Goal: Task Accomplishment & Management: Manage account settings

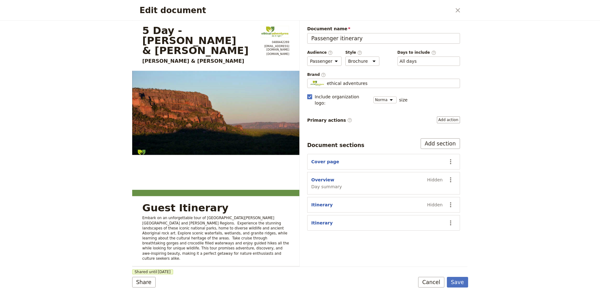
select select "PASSENGER"
select select "DEFAULT"
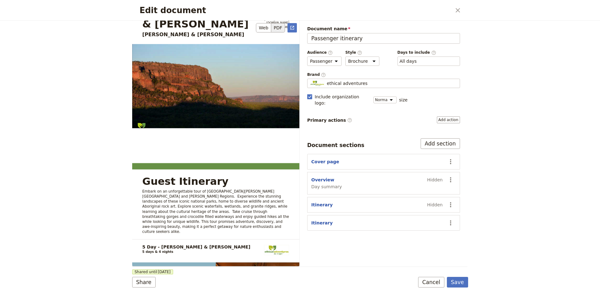
scroll to position [156, 0]
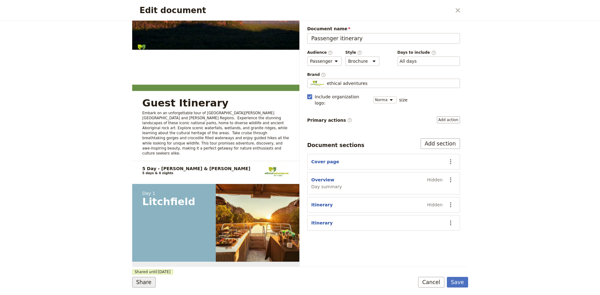
click at [150, 283] on button "Share" at bounding box center [143, 282] width 23 height 11
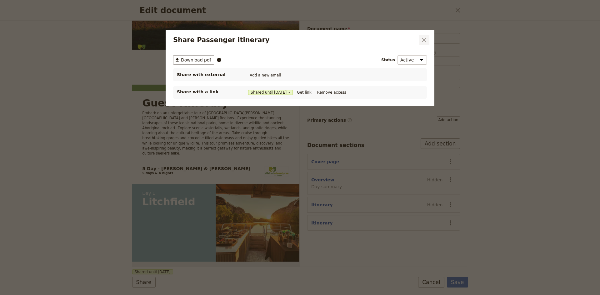
click at [423, 40] on icon "Close dialog" at bounding box center [425, 40] width 8 height 8
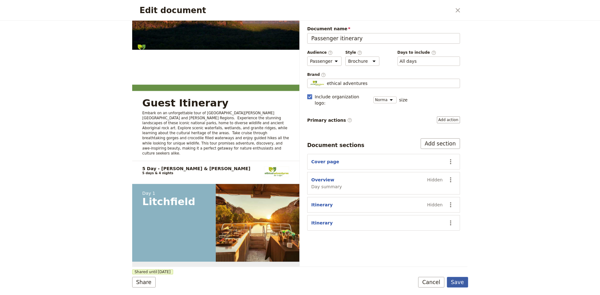
click at [456, 282] on button "Save" at bounding box center [457, 282] width 21 height 11
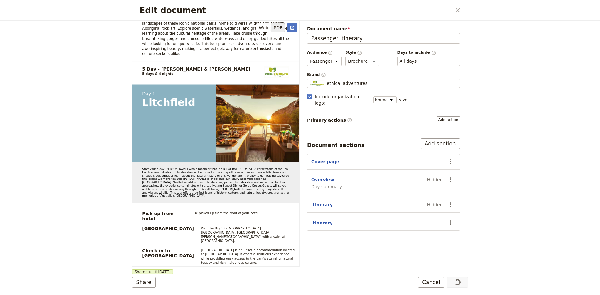
scroll to position [375, 0]
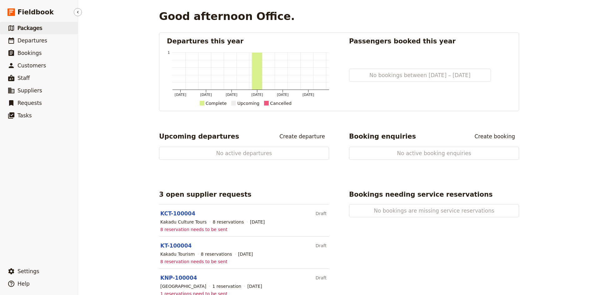
click at [29, 27] on span "Packages" at bounding box center [30, 28] width 25 height 6
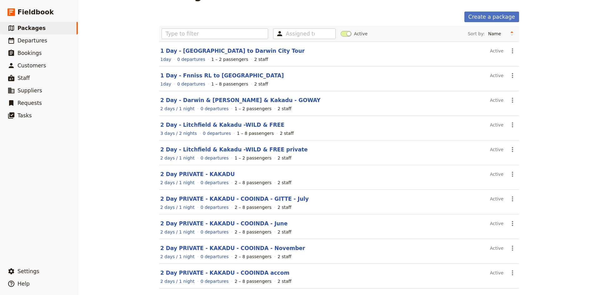
scroll to position [45, 0]
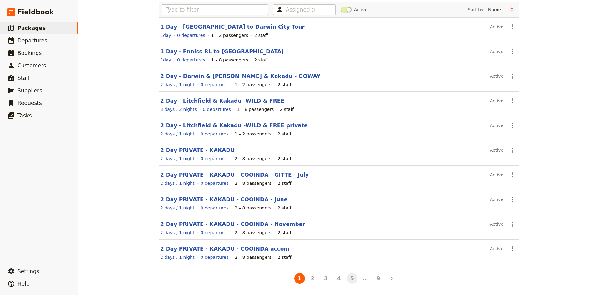
click at [350, 278] on button "5" at bounding box center [352, 279] width 11 height 11
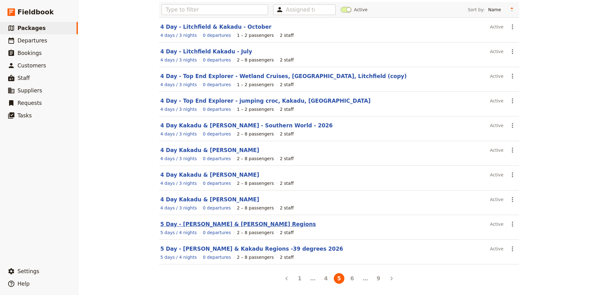
click at [234, 224] on link "5 Day - Darwin, Katherine & Kakadu Regions" at bounding box center [238, 224] width 156 height 6
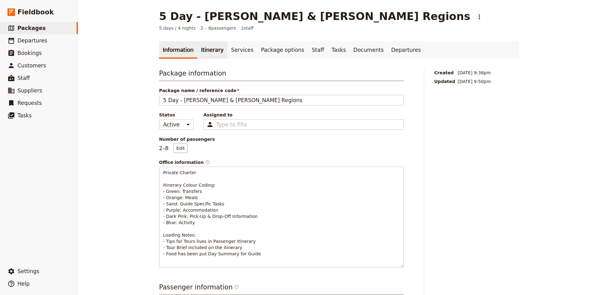
click at [205, 51] on link "Itinerary" at bounding box center [212, 50] width 30 height 18
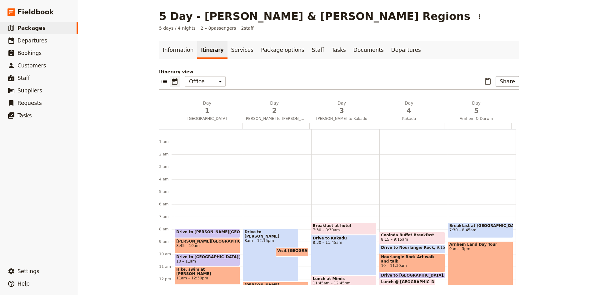
scroll to position [81, 0]
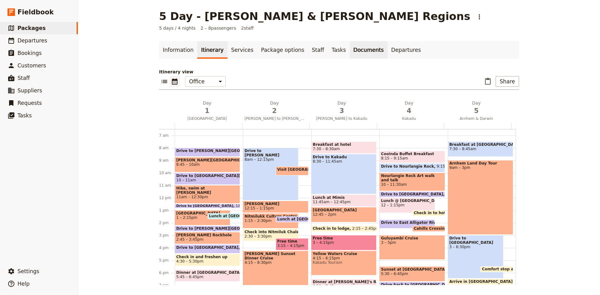
click at [350, 51] on link "Documents" at bounding box center [369, 50] width 38 height 18
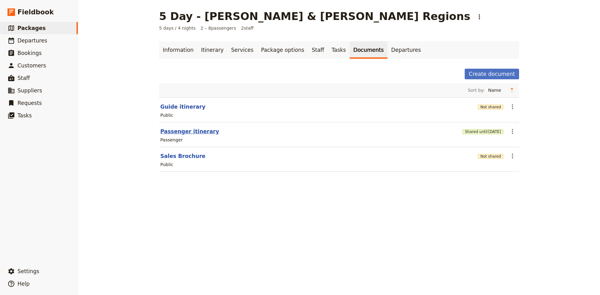
click at [181, 131] on button "Passenger itinerary" at bounding box center [189, 132] width 59 height 8
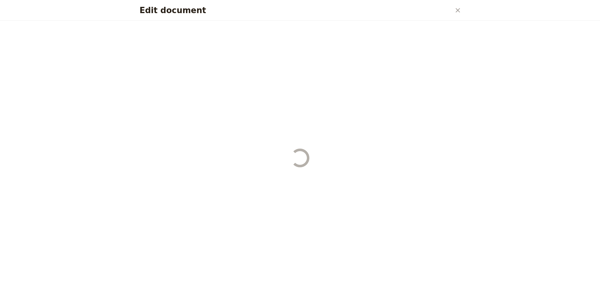
select select "PASSENGER"
select select "DEFAULT"
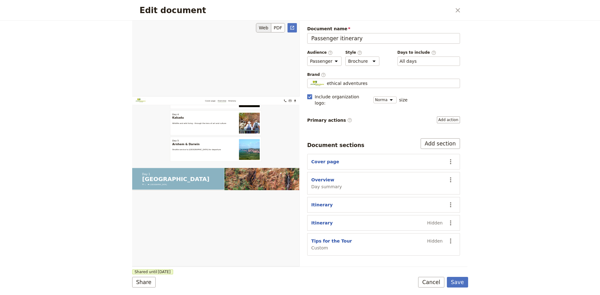
scroll to position [531, 0]
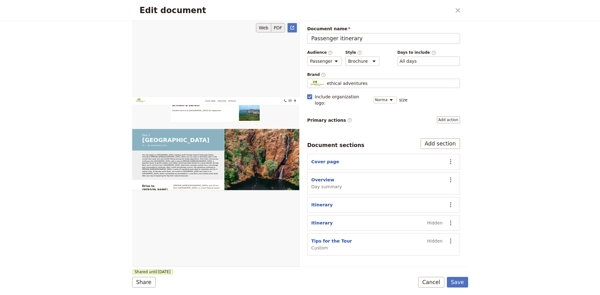
click at [278, 25] on button "PDF" at bounding box center [278, 27] width 14 height 9
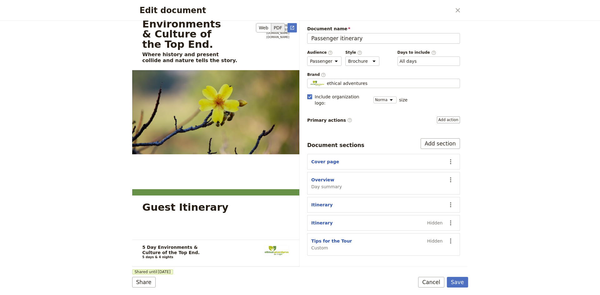
scroll to position [0, 0]
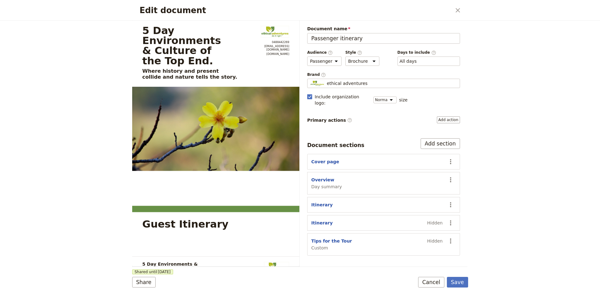
click at [459, 9] on icon "Close dialog" at bounding box center [458, 10] width 4 height 4
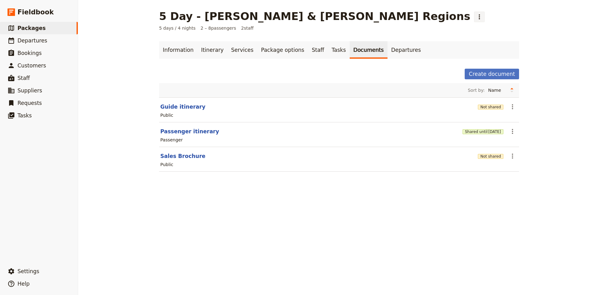
click at [476, 17] on icon "Actions" at bounding box center [480, 17] width 8 height 8
click at [387, 39] on span "Clone this package" at bounding box center [400, 39] width 42 height 6
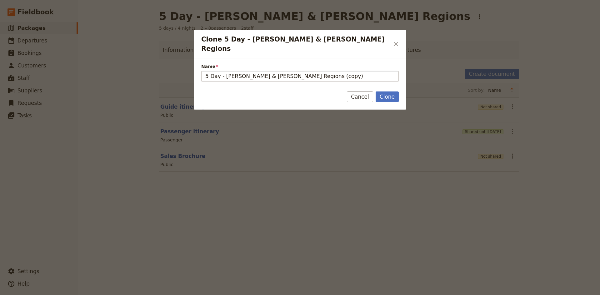
click at [327, 71] on input "5 Day - Darwin, Katherine & Kakadu Regions (copy)" at bounding box center [300, 76] width 198 height 11
type input "5 Day - Darwin, Katherine & Kakadu Regions - KIM"
click at [385, 92] on button "Clone" at bounding box center [387, 97] width 23 height 11
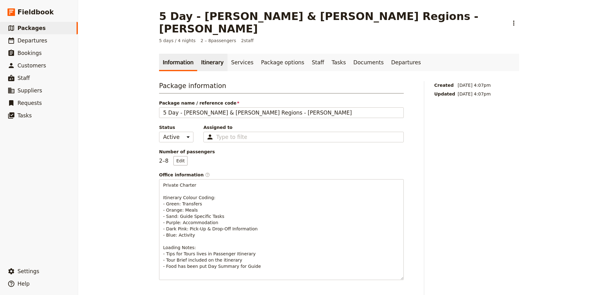
click at [210, 54] on link "Itinerary" at bounding box center [212, 63] width 30 height 18
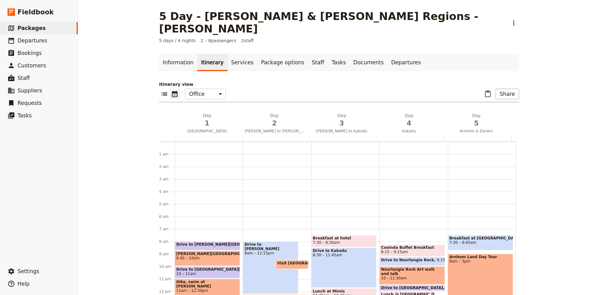
scroll to position [81, 0]
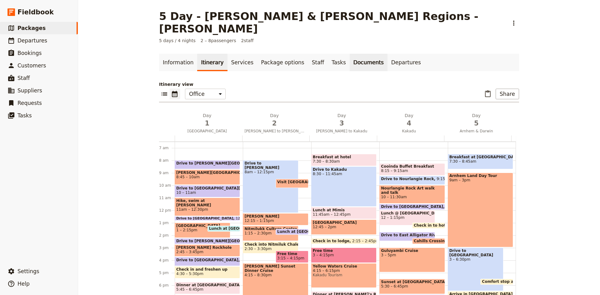
click at [350, 54] on link "Documents" at bounding box center [369, 63] width 38 height 18
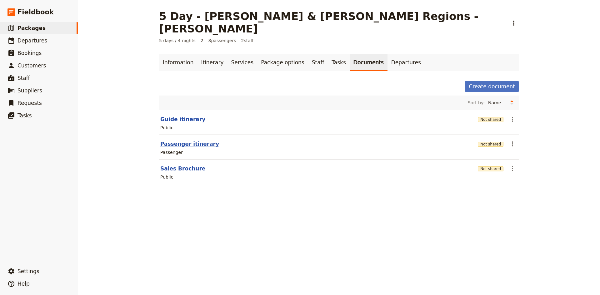
click at [184, 140] on button "Passenger itinerary" at bounding box center [189, 144] width 59 height 8
select select "PASSENGER"
select select "DEFAULT"
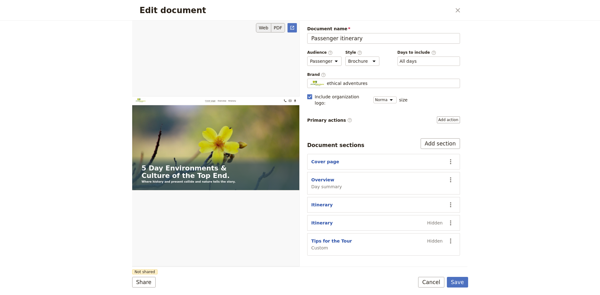
click at [278, 29] on button "PDF" at bounding box center [278, 27] width 14 height 9
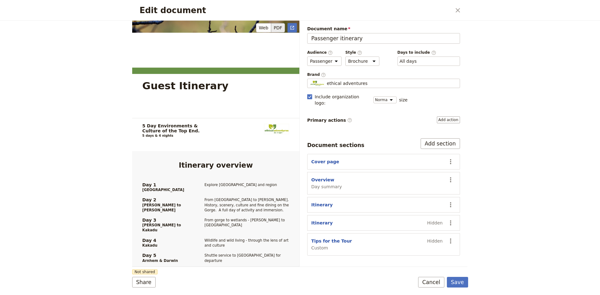
scroll to position [281, 0]
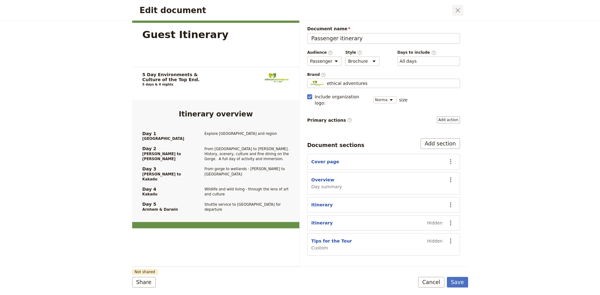
click at [459, 10] on icon "Close dialog" at bounding box center [458, 10] width 4 height 4
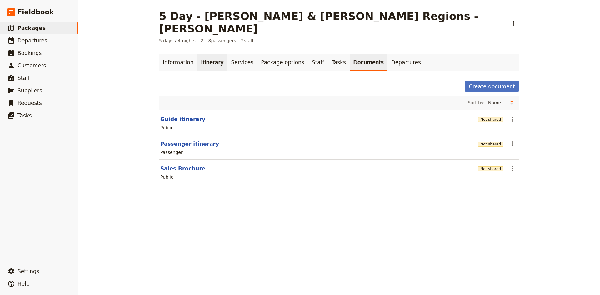
click at [211, 54] on link "Itinerary" at bounding box center [212, 63] width 30 height 18
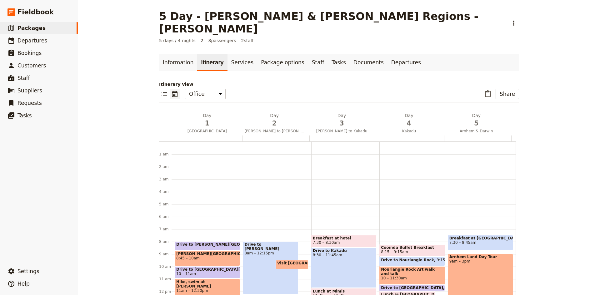
scroll to position [81, 0]
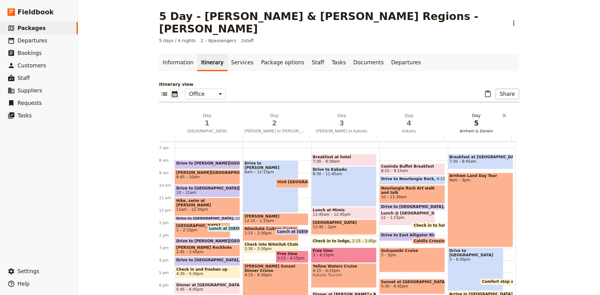
click at [474, 119] on span "5" at bounding box center [477, 123] width 60 height 9
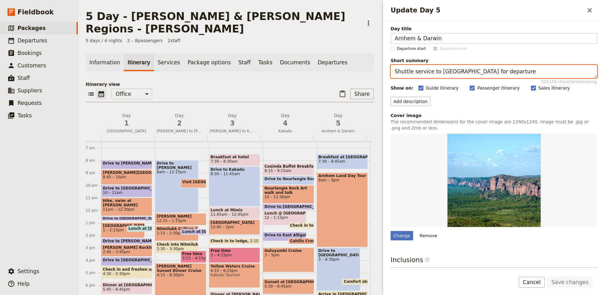
drag, startPoint x: 512, startPoint y: 73, endPoint x: 393, endPoint y: 63, distance: 119.3
click at [393, 63] on label "Short summary Shuttle service to Darwin Airport for departure 103 / 150 charact…" at bounding box center [494, 68] width 207 height 21
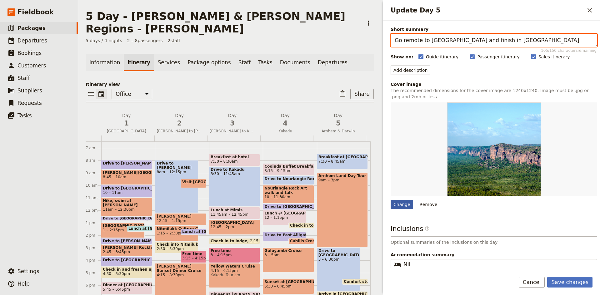
type textarea "Go remote to Arnhem Land and finish in Darwin"
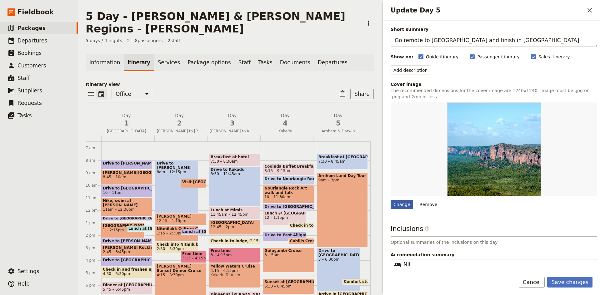
click at [407, 208] on div "Change" at bounding box center [402, 204] width 23 height 9
click at [391, 200] on input "Change" at bounding box center [390, 200] width 0 height 0
click at [404, 205] on div "Change" at bounding box center [402, 204] width 23 height 9
click at [391, 200] on input "Change" at bounding box center [390, 200] width 0 height 0
type input "C:\fakepath\arnhem art 2 - jacobs hand-square.jpg"
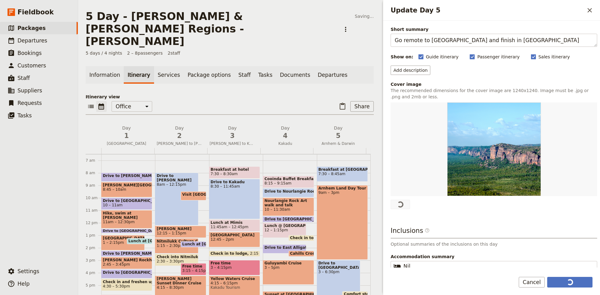
scroll to position [0, 0]
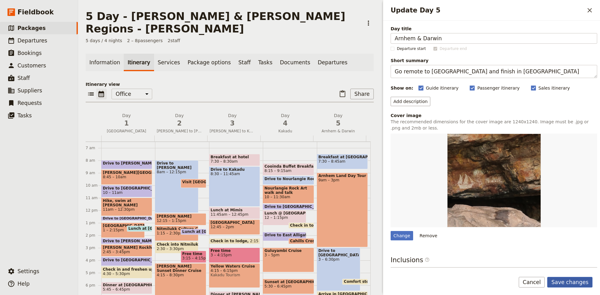
click at [572, 280] on button "Save changes" at bounding box center [569, 282] width 45 height 11
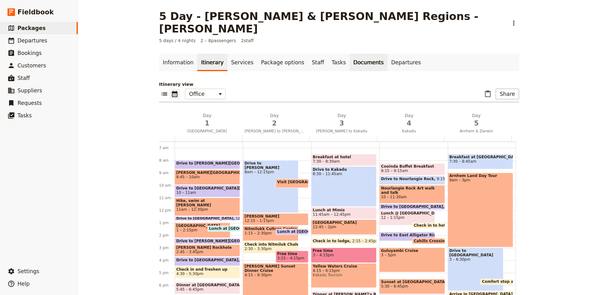
click at [350, 54] on link "Documents" at bounding box center [369, 63] width 38 height 18
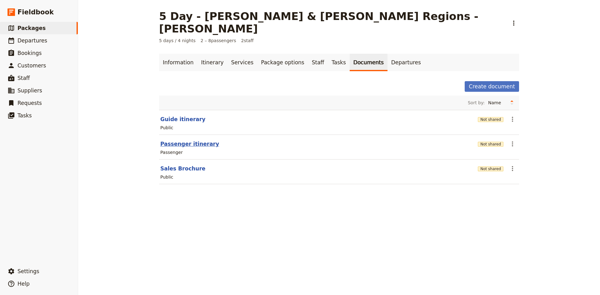
click at [195, 140] on button "Passenger itinerary" at bounding box center [189, 144] width 59 height 8
select select "PASSENGER"
select select "DEFAULT"
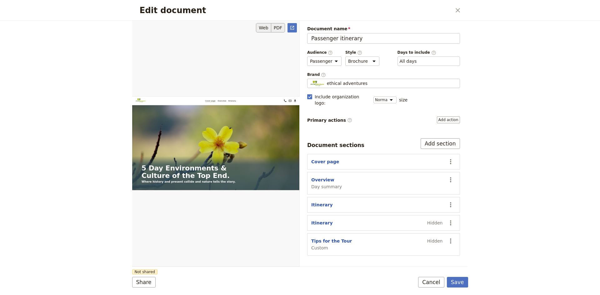
click at [277, 28] on button "PDF" at bounding box center [278, 27] width 14 height 9
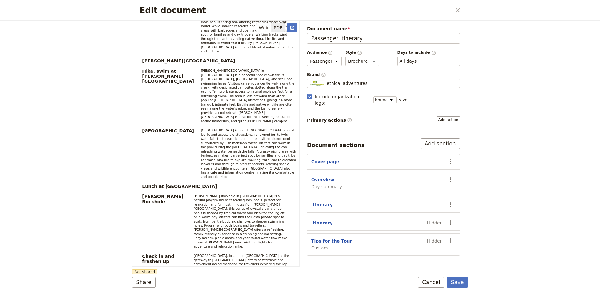
scroll to position [1032, 0]
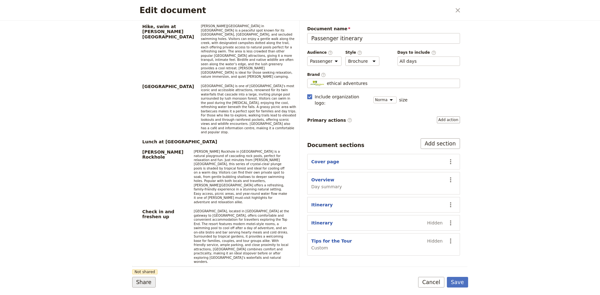
click at [149, 282] on button "Share" at bounding box center [143, 282] width 23 height 11
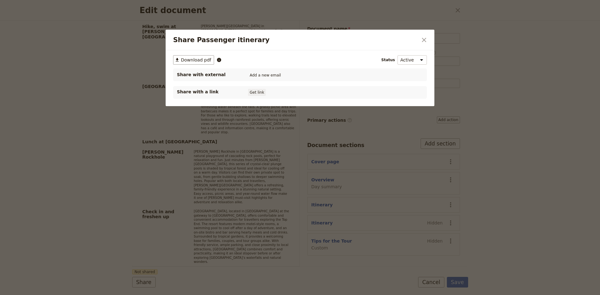
click at [258, 93] on button "Get link" at bounding box center [257, 92] width 18 height 7
click at [305, 91] on button "Get link" at bounding box center [304, 92] width 18 height 7
click at [424, 40] on icon "Close dialog" at bounding box center [425, 40] width 8 height 8
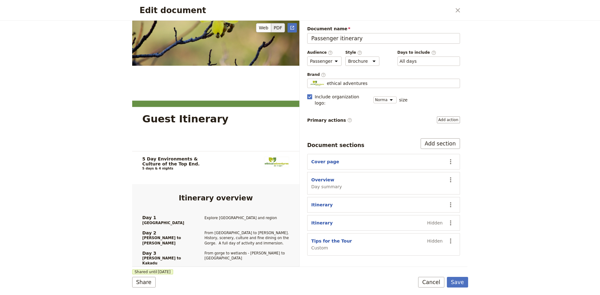
scroll to position [0, 0]
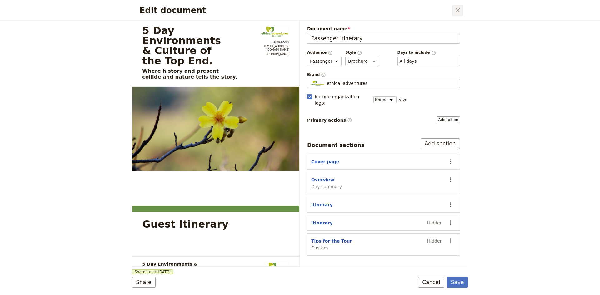
click at [458, 10] on icon "Close dialog" at bounding box center [458, 11] width 8 height 8
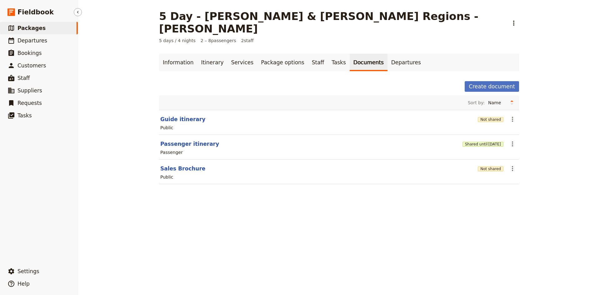
click at [31, 28] on span "Packages" at bounding box center [32, 28] width 28 height 6
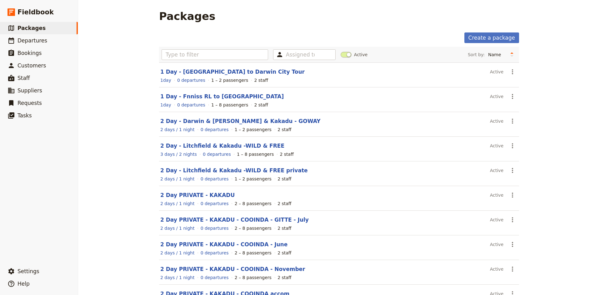
scroll to position [45, 0]
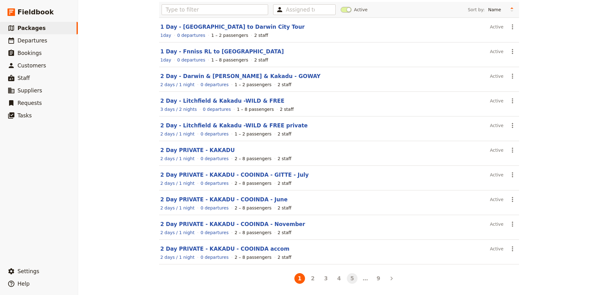
click at [348, 278] on button "5" at bounding box center [352, 279] width 11 height 11
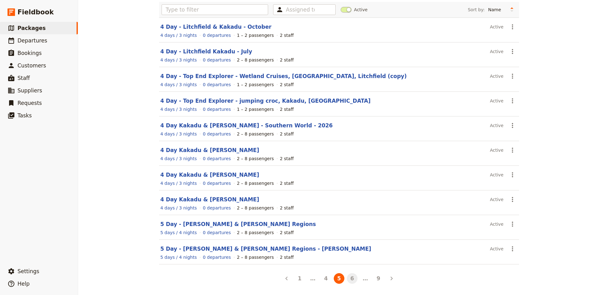
click at [350, 278] on button "6" at bounding box center [352, 279] width 11 height 11
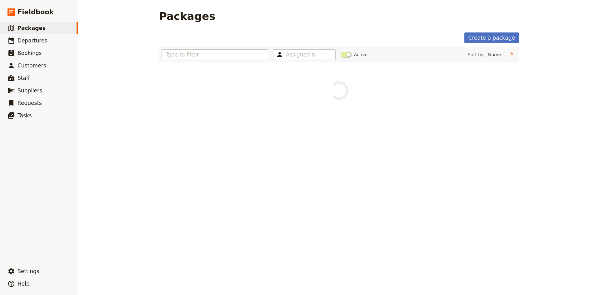
scroll to position [0, 0]
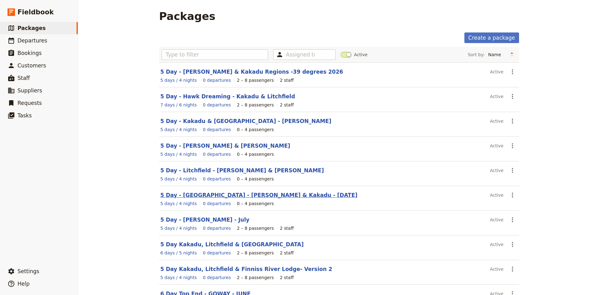
click at [246, 195] on link "5 Day - [GEOGRAPHIC_DATA] - [PERSON_NAME] & Kakadu - [DATE]" at bounding box center [258, 195] width 197 height 6
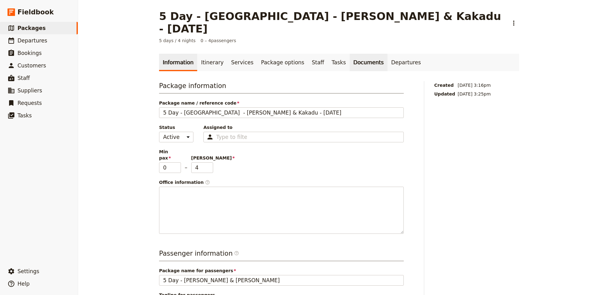
click at [350, 54] on link "Documents" at bounding box center [369, 63] width 38 height 18
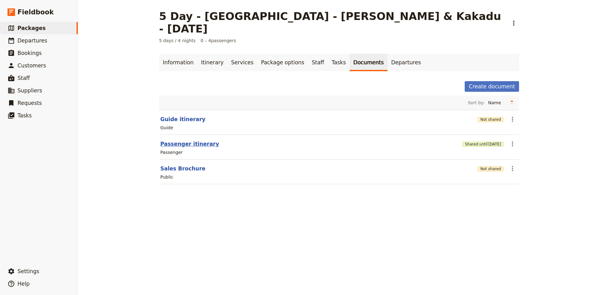
click at [189, 140] on button "Passenger itinerary" at bounding box center [189, 144] width 59 height 8
select select "PASSENGER"
select select "DEFAULT"
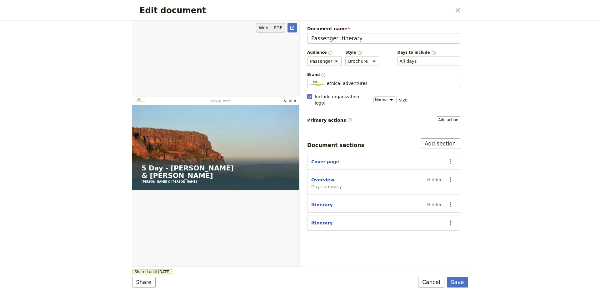
click at [278, 25] on button "PDF" at bounding box center [278, 27] width 14 height 9
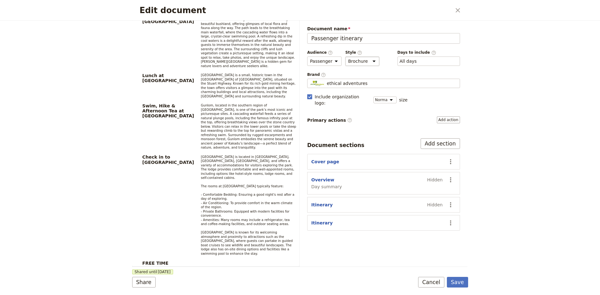
scroll to position [1951, 0]
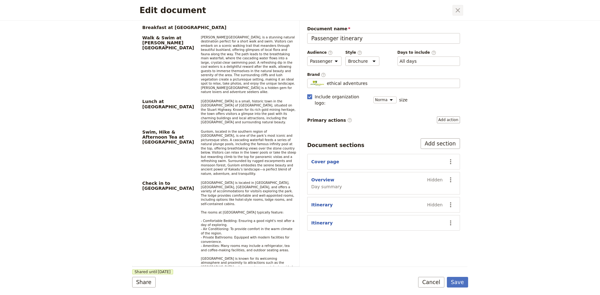
click at [455, 12] on icon "Close dialog" at bounding box center [458, 11] width 8 height 8
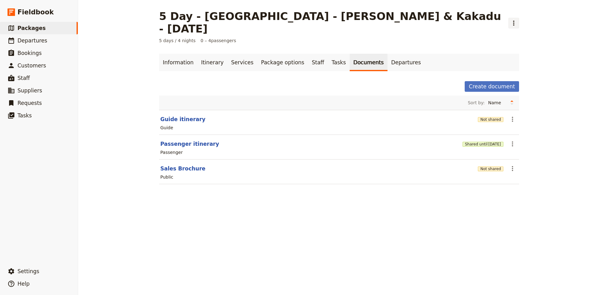
click at [510, 19] on icon "Actions" at bounding box center [514, 23] width 8 height 8
click at [427, 39] on span "Clone this package" at bounding box center [432, 39] width 42 height 6
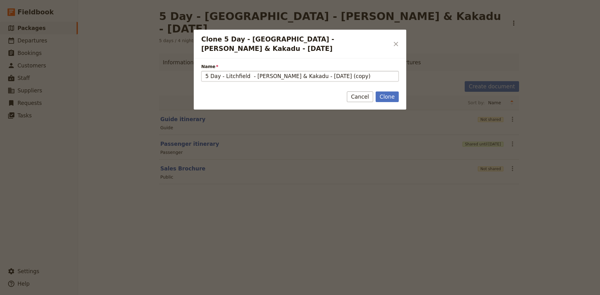
click at [304, 71] on input "5 Day - Litchfield - Katherine & Kakadu - June 2026 (copy)" at bounding box center [300, 76] width 198 height 11
type input "5 Day - Litchfield - Katherine & Kakadu - LUKE (19 June)"
click at [389, 92] on button "Clone" at bounding box center [387, 97] width 23 height 11
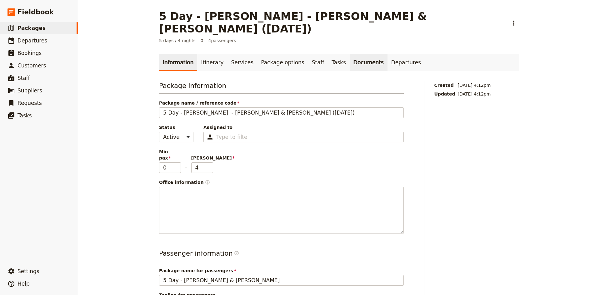
click at [350, 54] on link "Documents" at bounding box center [369, 63] width 38 height 18
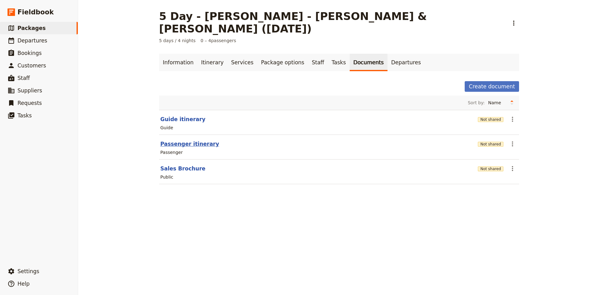
click at [188, 140] on button "Passenger itinerary" at bounding box center [189, 144] width 59 height 8
select select "PASSENGER"
select select "DEFAULT"
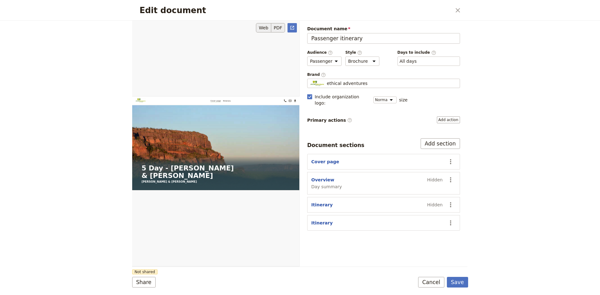
click at [281, 28] on button "PDF" at bounding box center [278, 27] width 14 height 9
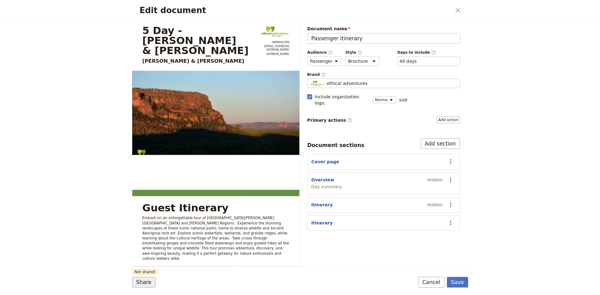
click at [148, 283] on button "Share" at bounding box center [143, 282] width 23 height 11
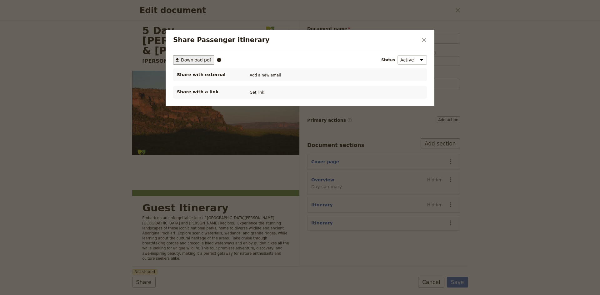
click at [207, 59] on span "Download pdf" at bounding box center [196, 60] width 30 height 6
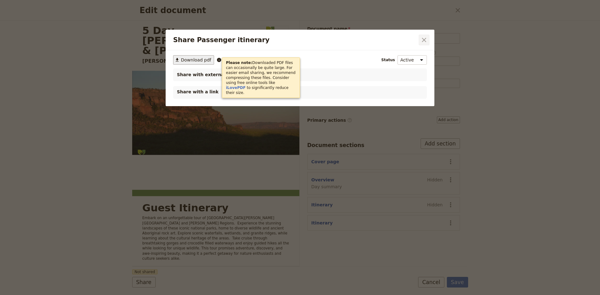
click at [425, 39] on icon "Close dialog" at bounding box center [424, 40] width 4 height 4
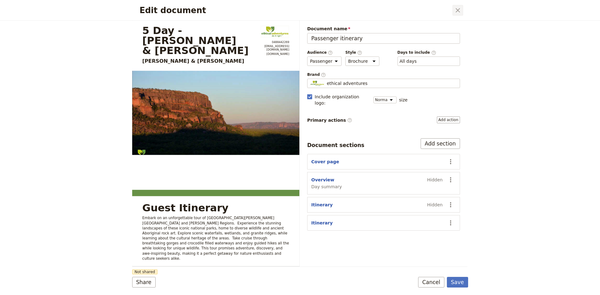
click at [458, 11] on icon "Close dialog" at bounding box center [458, 10] width 4 height 4
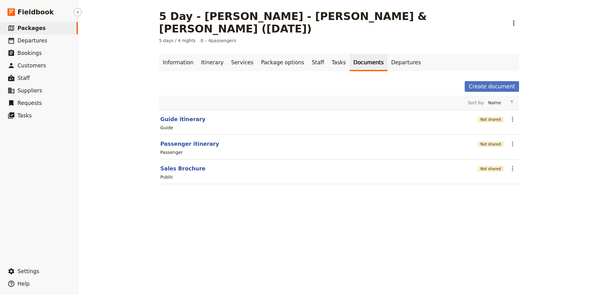
click at [36, 28] on span "Packages" at bounding box center [32, 28] width 28 height 6
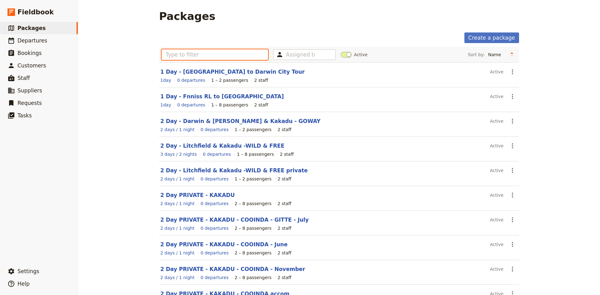
click at [237, 55] on input "text" at bounding box center [215, 54] width 107 height 11
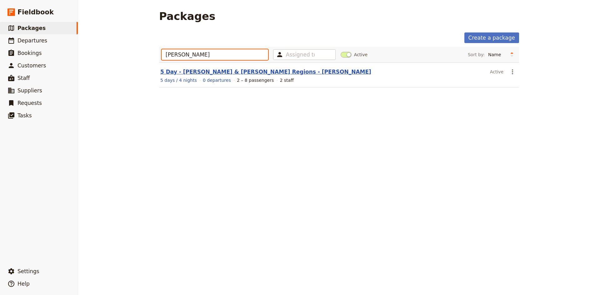
type input "kim"
click at [240, 73] on link "5 Day - Darwin, Katherine & Kakadu Regions - KIM" at bounding box center [265, 72] width 211 height 6
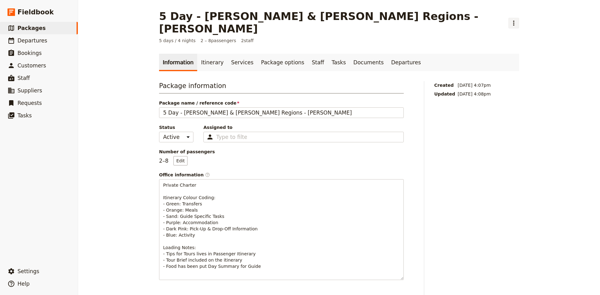
click at [513, 21] on icon "Actions" at bounding box center [513, 23] width 1 height 5
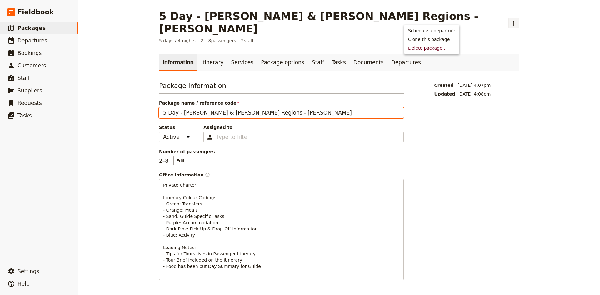
click at [297, 108] on input "5 Day - Darwin, Katherine & Kakadu Regions - KIM" at bounding box center [281, 113] width 245 height 11
type input "5 Day - Darwin, Katherine & Kakadu Regions - KIM (July)"
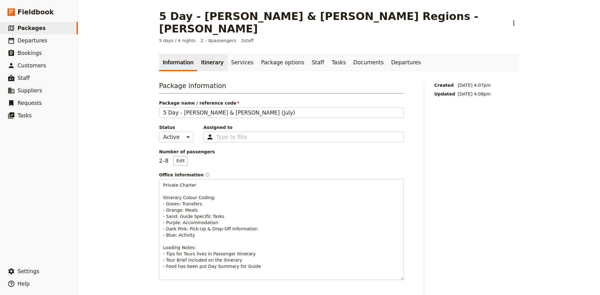
click at [206, 54] on link "Itinerary" at bounding box center [212, 63] width 30 height 18
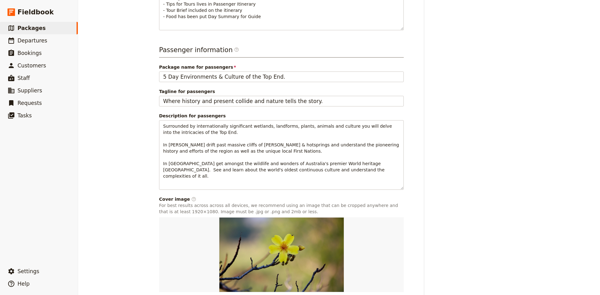
scroll to position [272, 0]
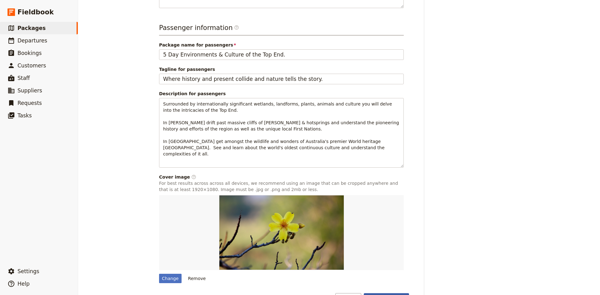
click at [382, 294] on button "Save changes" at bounding box center [386, 299] width 45 height 11
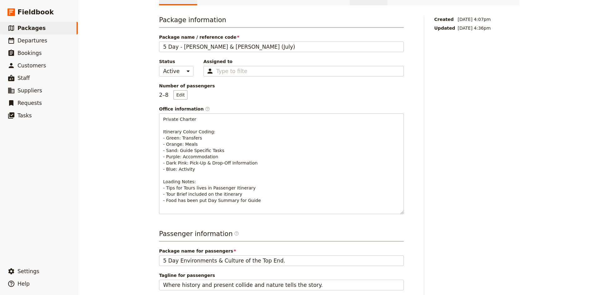
scroll to position [0, 0]
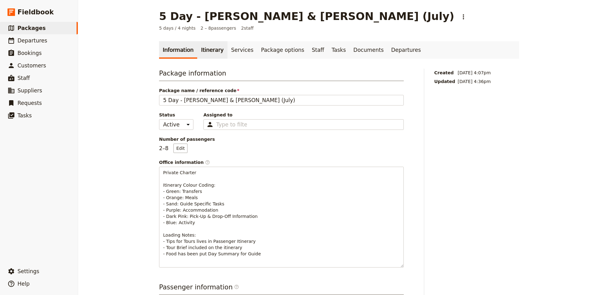
click at [210, 50] on link "Itinerary" at bounding box center [212, 50] width 30 height 18
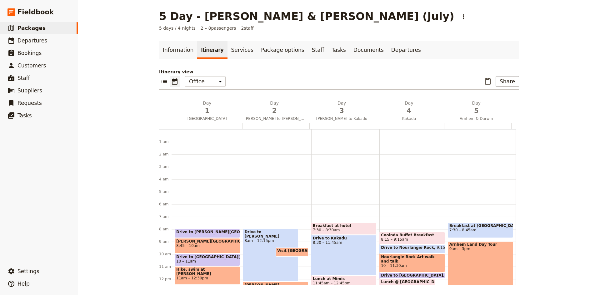
scroll to position [81, 0]
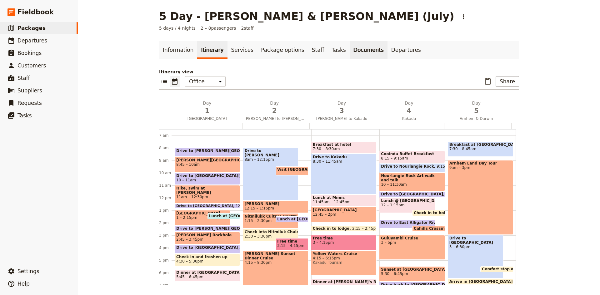
click at [350, 50] on link "Documents" at bounding box center [369, 50] width 38 height 18
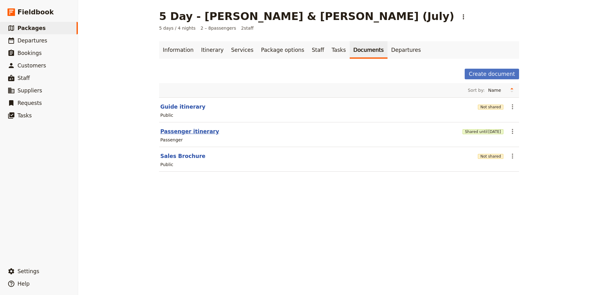
click at [185, 131] on button "Passenger itinerary" at bounding box center [189, 132] width 59 height 8
select select "PASSENGER"
select select "DEFAULT"
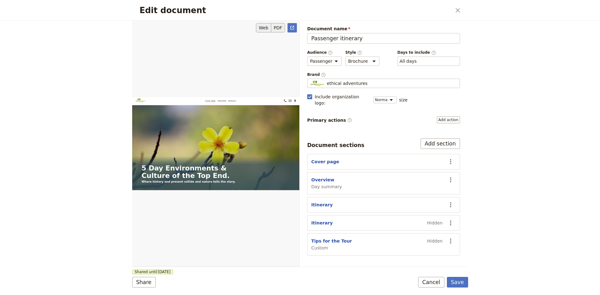
click at [277, 24] on button "PDF" at bounding box center [278, 27] width 14 height 9
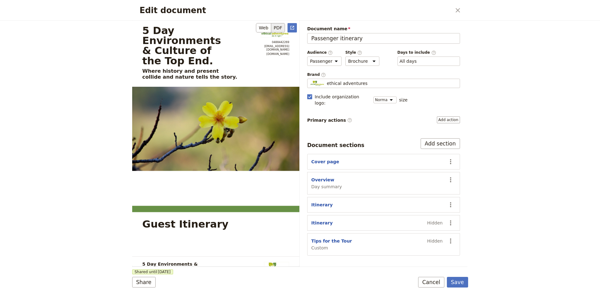
click at [280, 28] on button "PDF" at bounding box center [278, 27] width 14 height 9
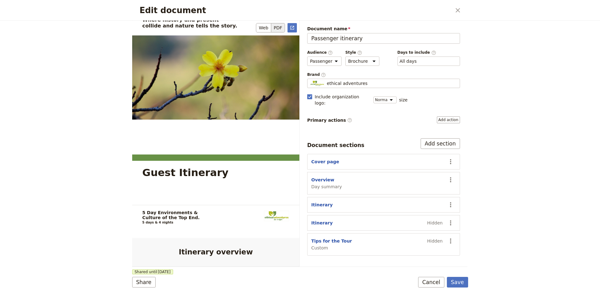
scroll to position [188, 0]
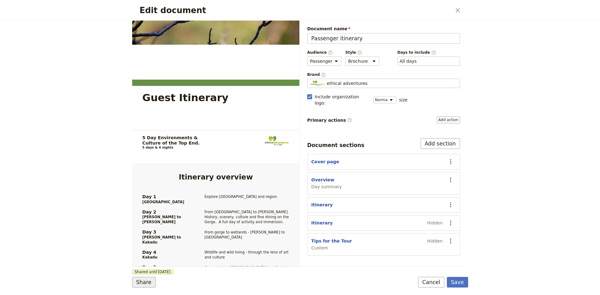
click at [147, 284] on button "Share" at bounding box center [143, 282] width 23 height 11
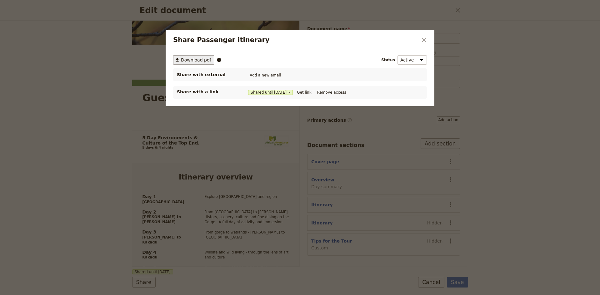
click at [202, 60] on span "Download pdf" at bounding box center [196, 60] width 30 height 6
